Goal: Task Accomplishment & Management: Manage account settings

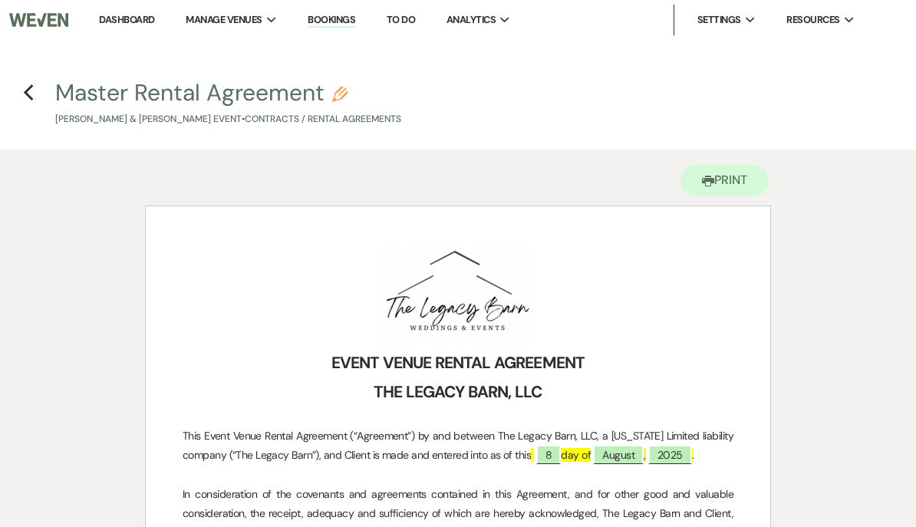
click at [132, 20] on link "Dashboard" at bounding box center [126, 19] width 55 height 13
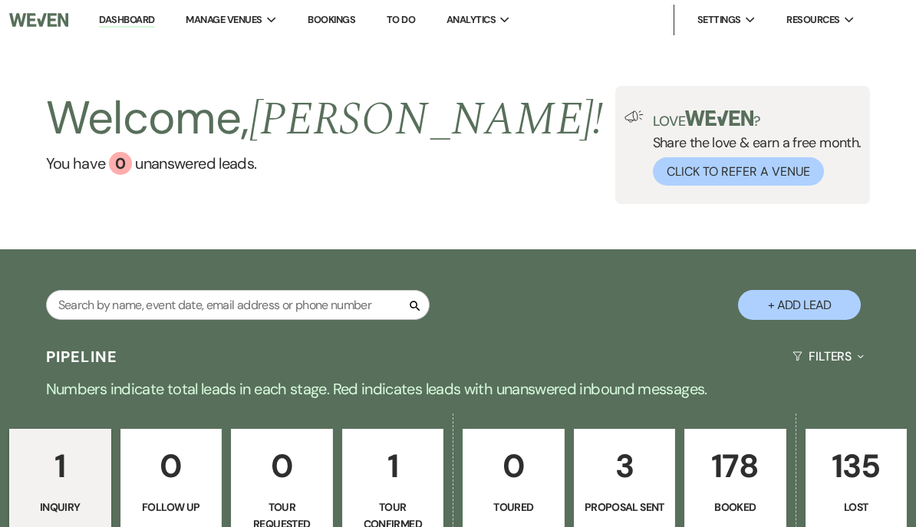
click at [729, 474] on p "178" at bounding box center [735, 465] width 82 height 51
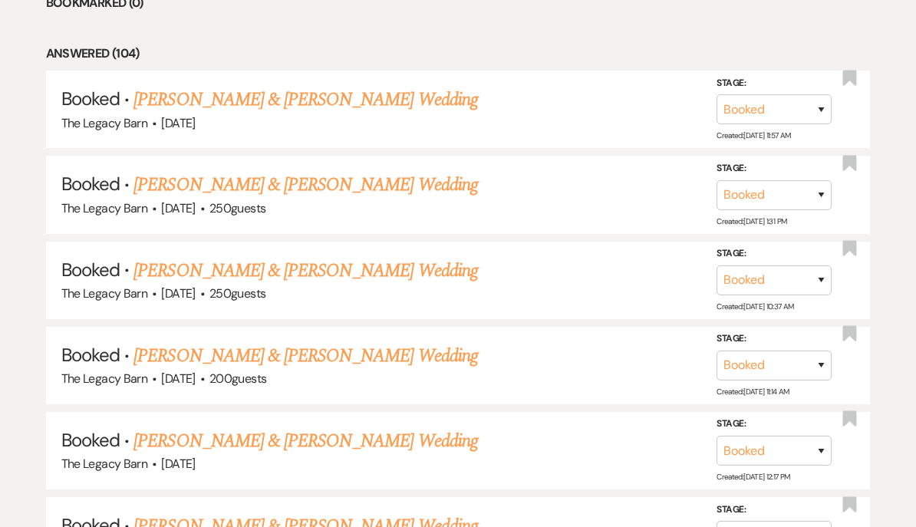
scroll to position [696, 0]
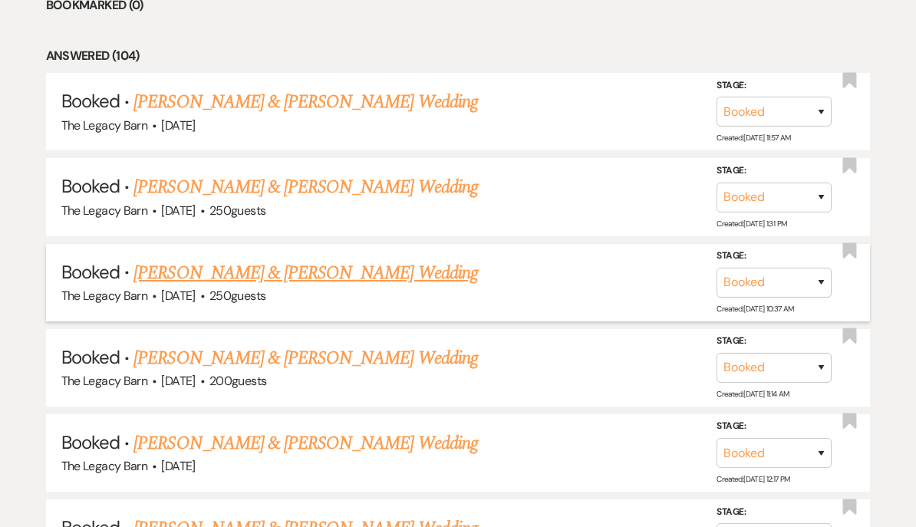
click at [181, 263] on link "[PERSON_NAME] & [PERSON_NAME] Wedding" at bounding box center [305, 273] width 344 height 28
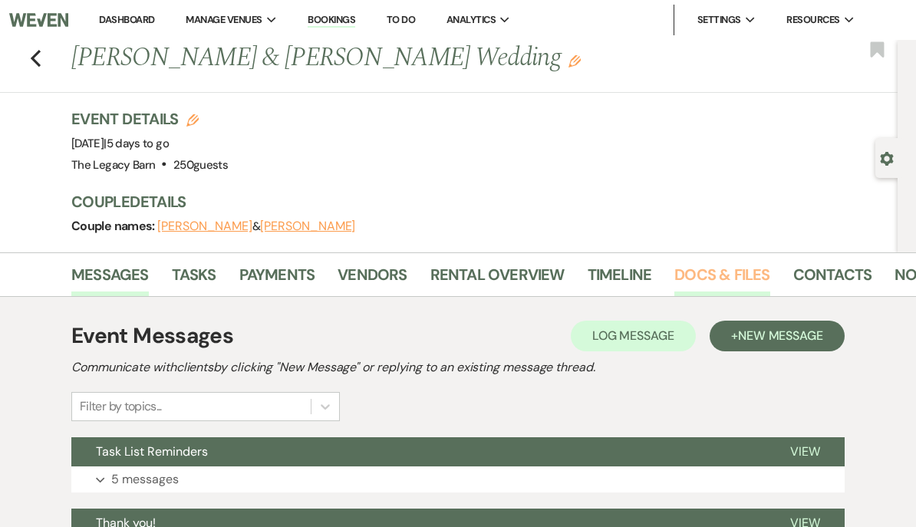
click at [709, 272] on link "Docs & Files" at bounding box center [721, 279] width 95 height 34
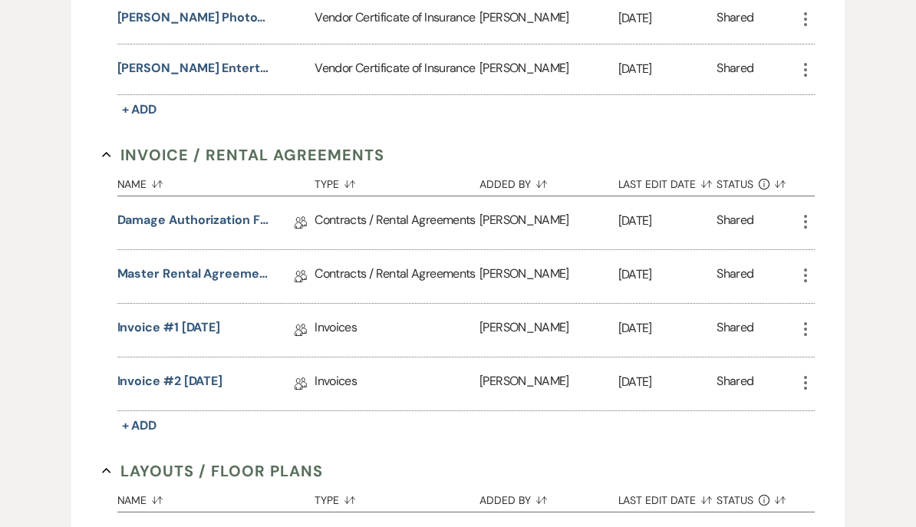
scroll to position [555, 0]
click at [169, 266] on link "Master Rental Agreement" at bounding box center [193, 277] width 153 height 24
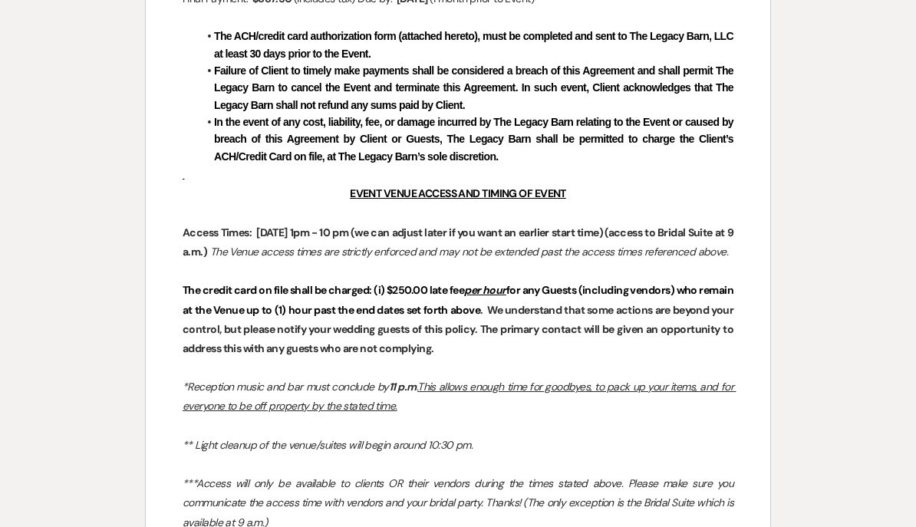
scroll to position [1388, 0]
